Goal: Information Seeking & Learning: Learn about a topic

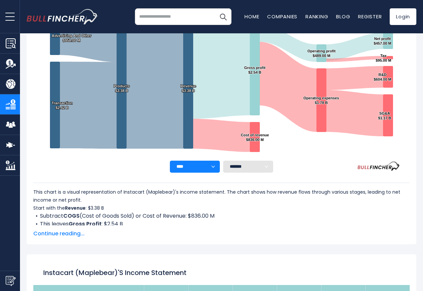
scroll to position [361, 0]
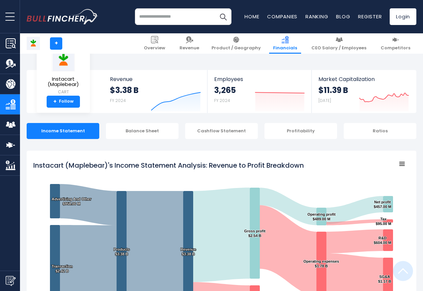
scroll to position [361, 0]
